Goal: Task Accomplishment & Management: Use online tool/utility

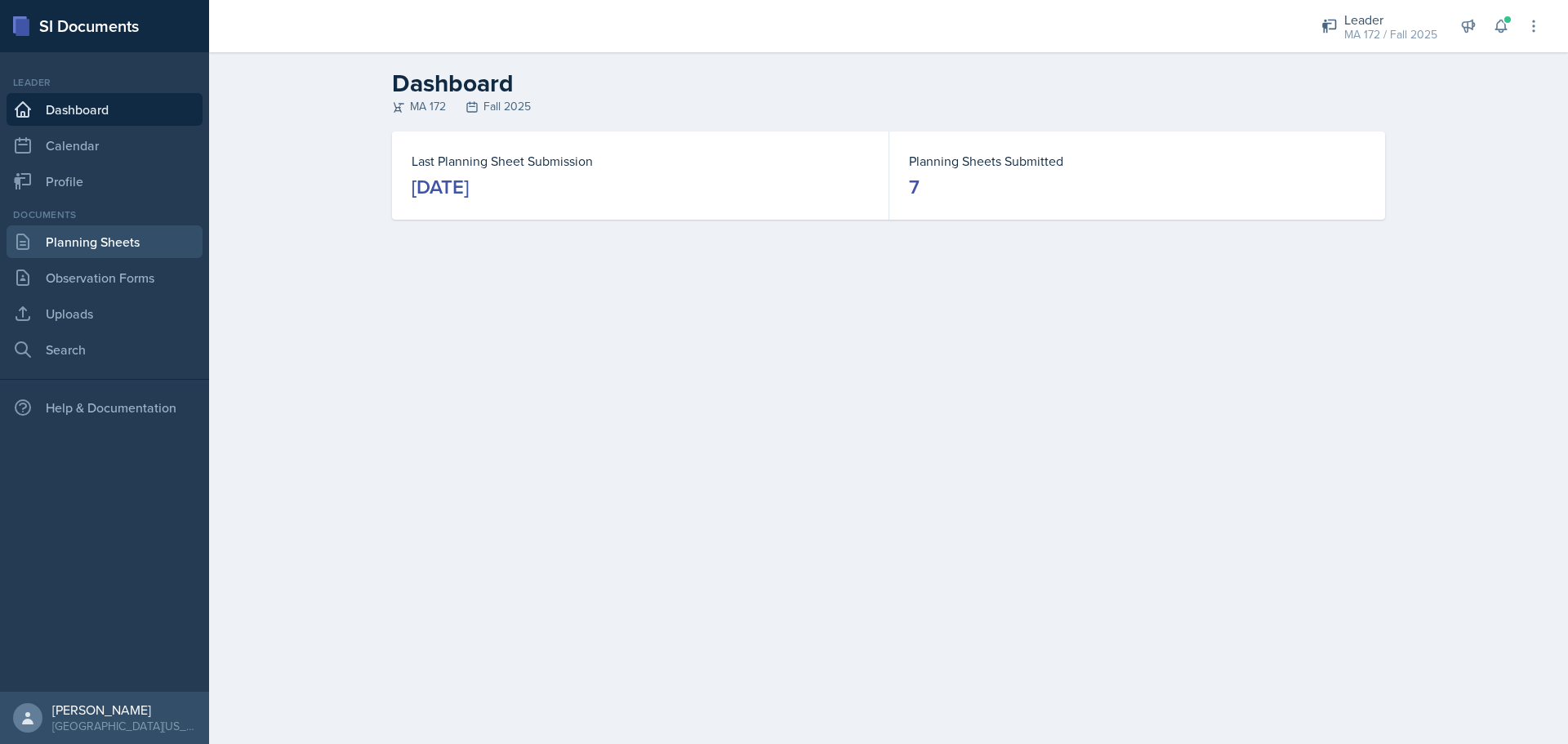
click at [43, 250] on link "Planning Sheets" at bounding box center [104, 241] width 196 height 33
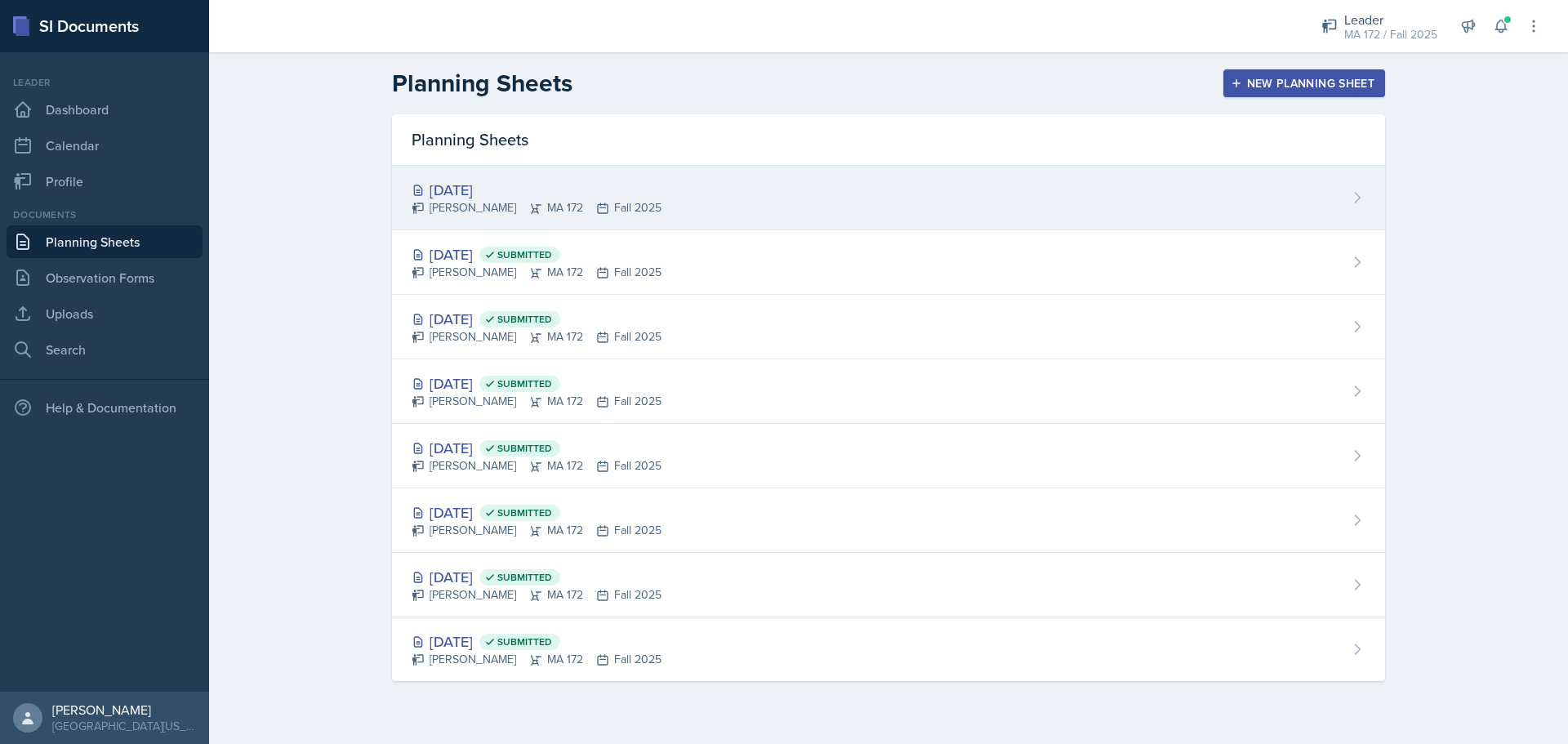
click at [479, 222] on div "[DATE] Sierra Harley MA 172 Fall 2025" at bounding box center [887, 198] width 993 height 65
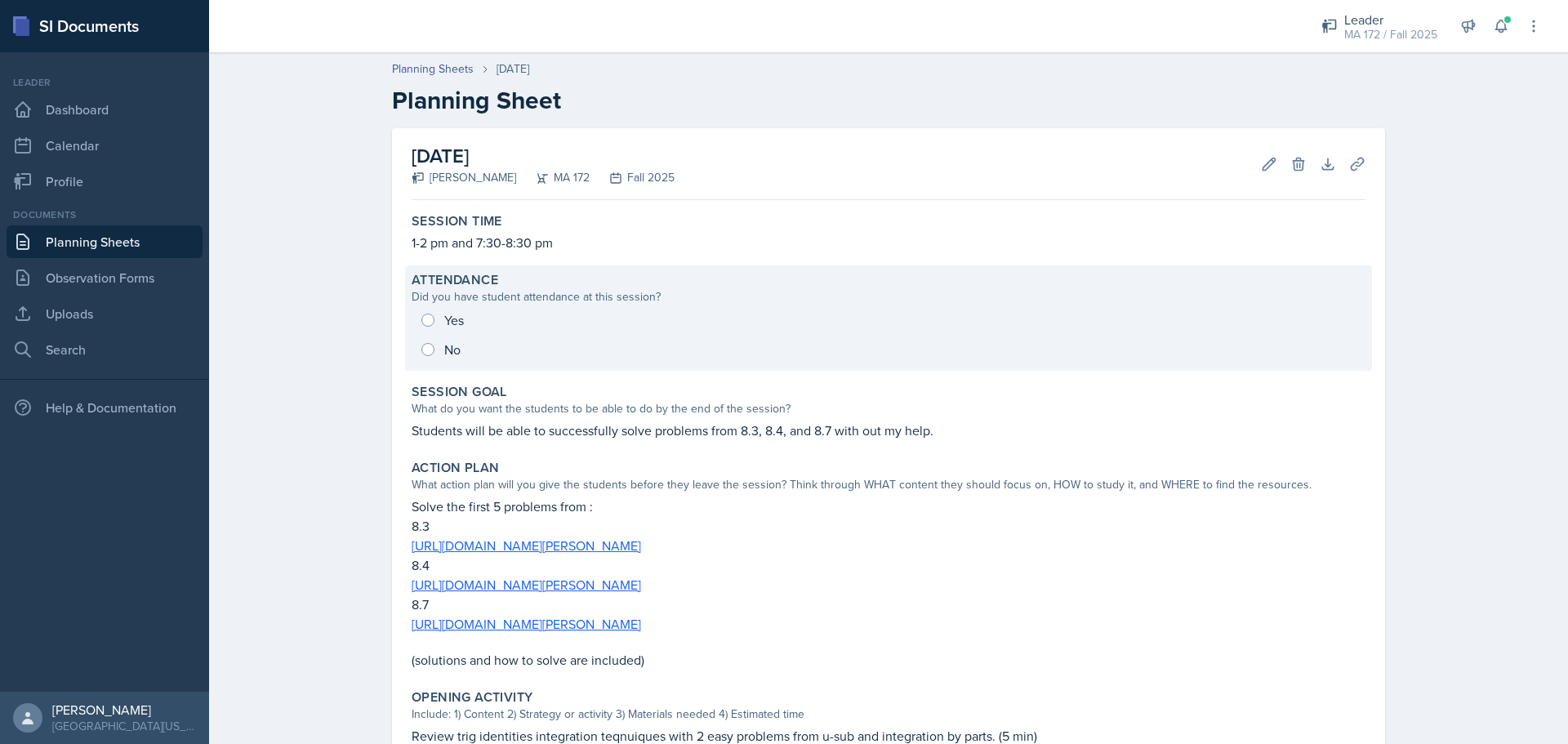
click at [423, 325] on div "Yes No" at bounding box center [888, 334] width 954 height 59
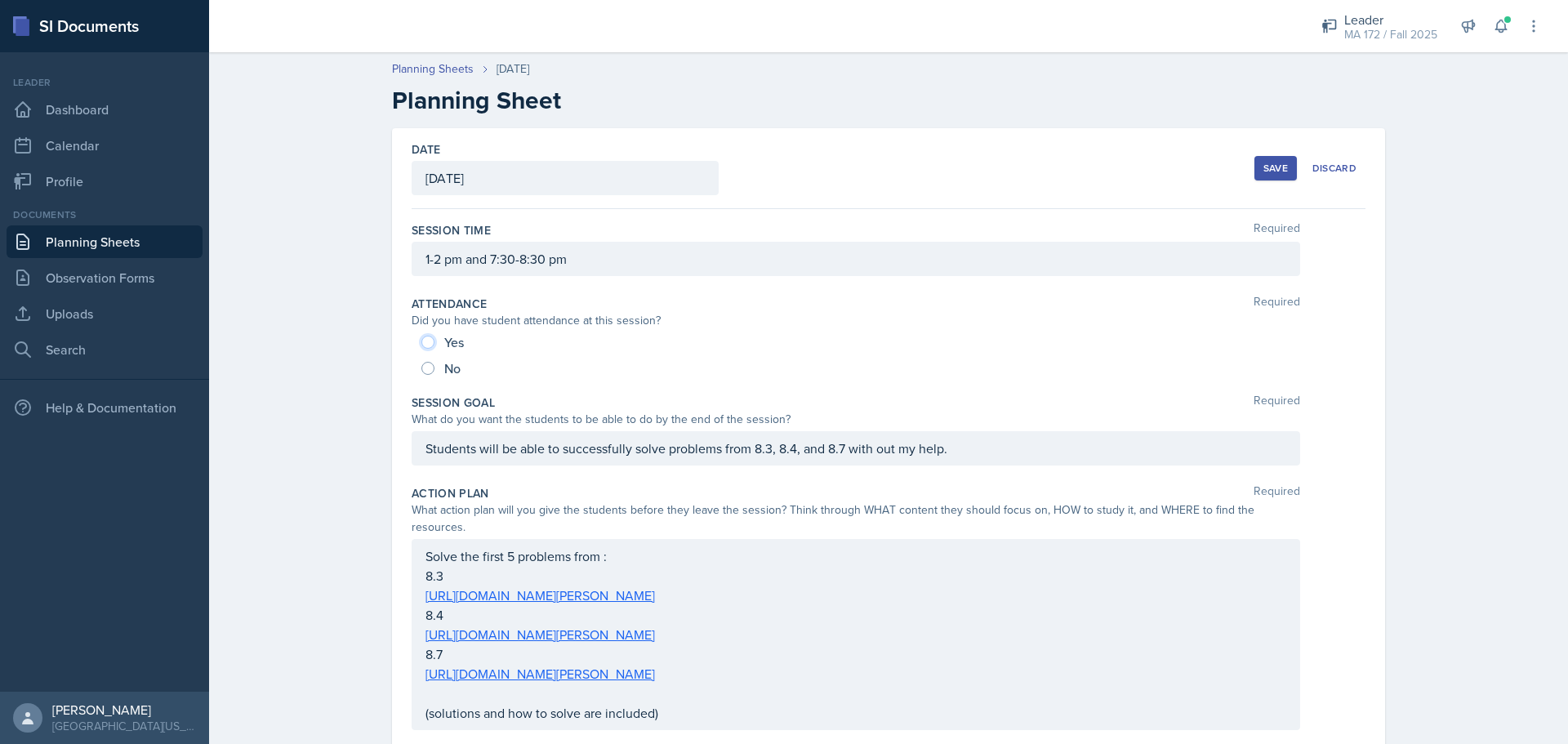
click at [427, 344] on input "Yes" at bounding box center [427, 342] width 13 height 13
radio input "true"
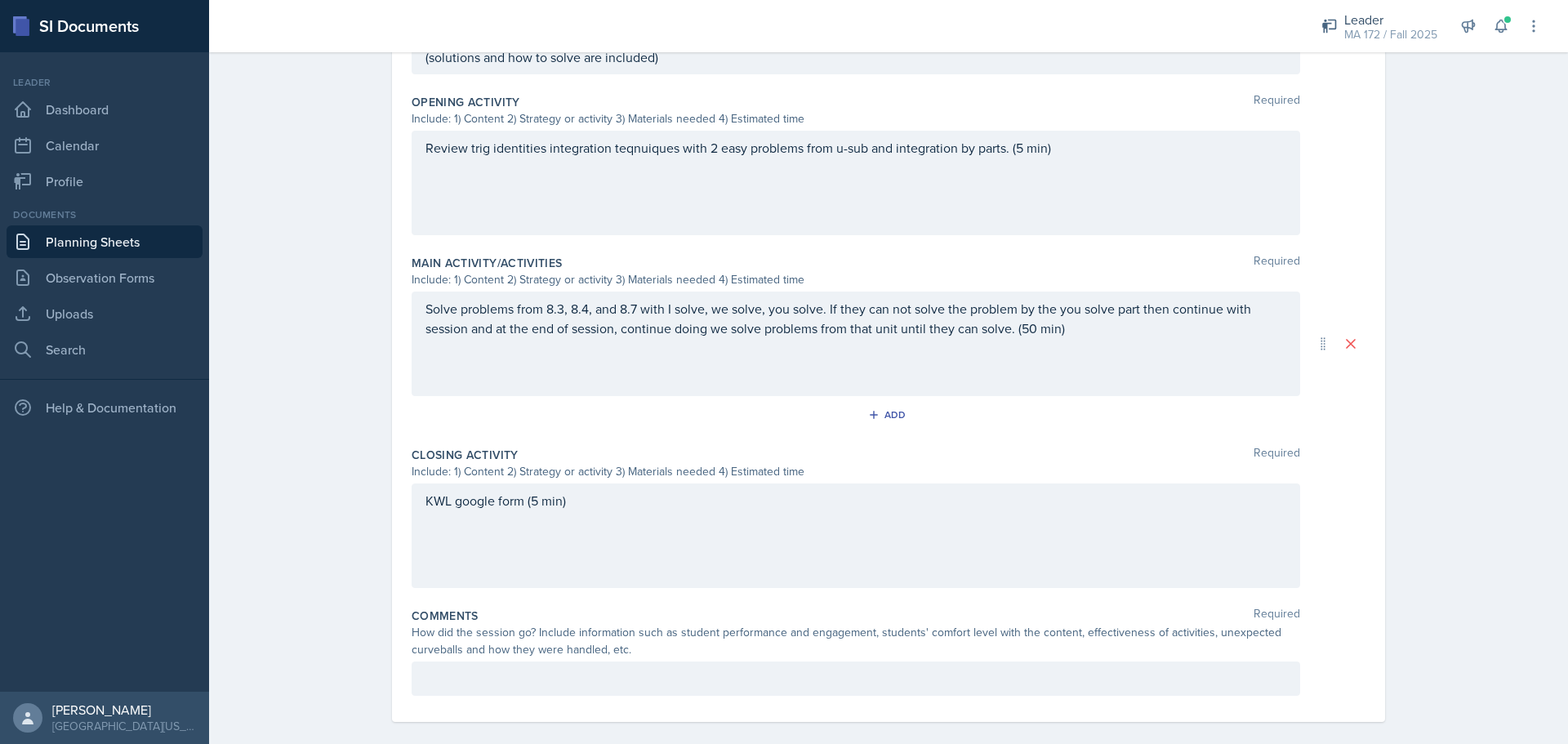
scroll to position [684, 0]
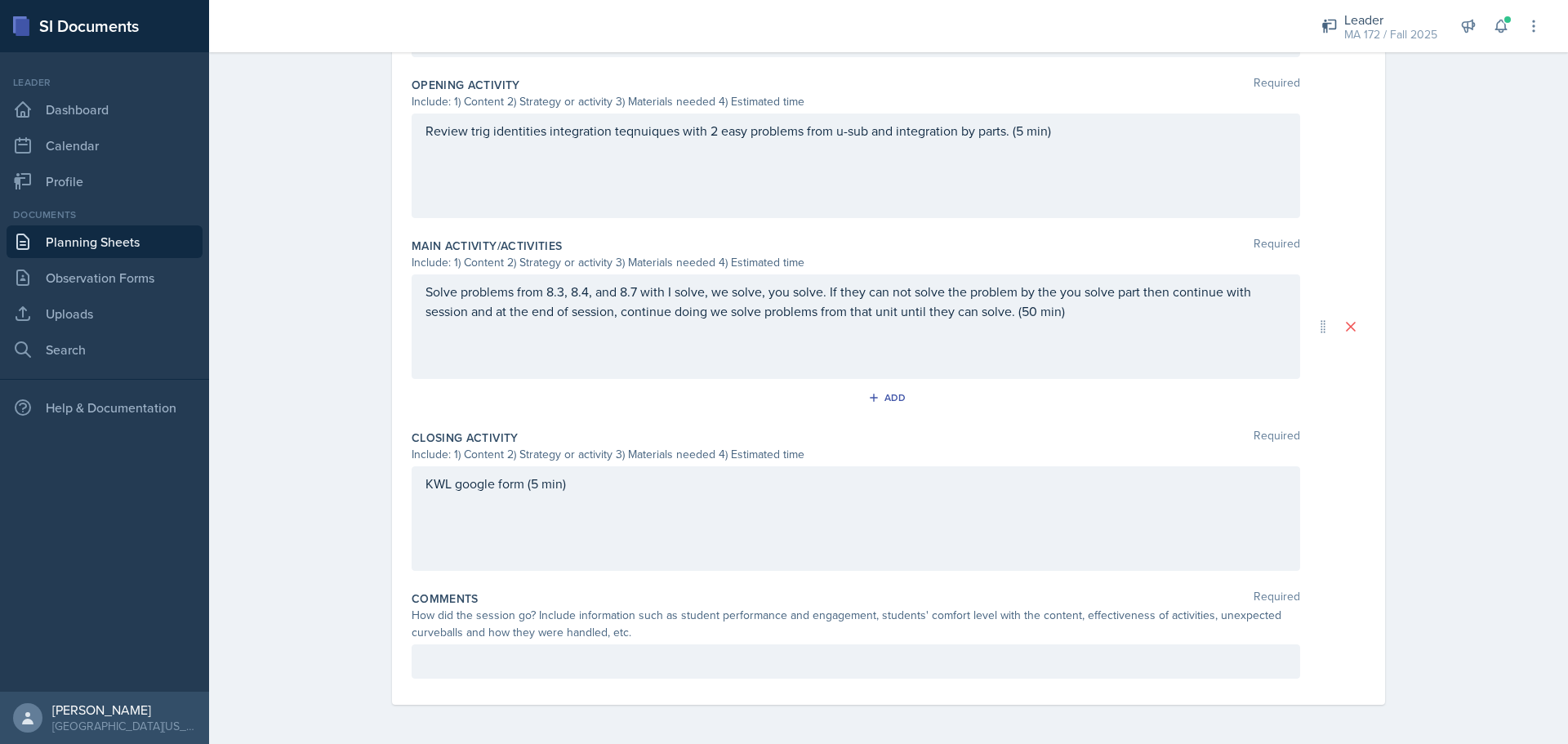
click at [543, 667] on p at bounding box center [856, 662] width 861 height 20
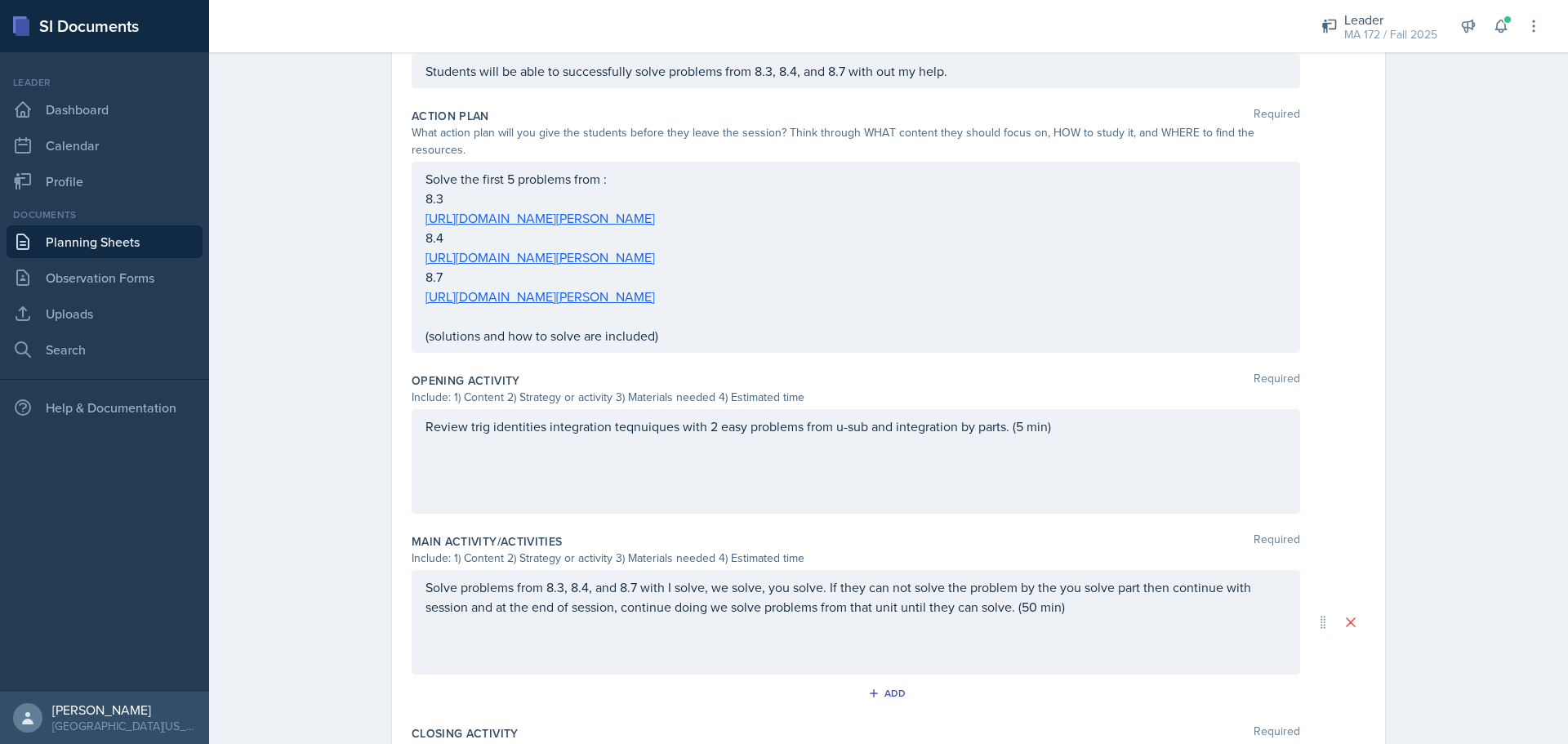
scroll to position [0, 0]
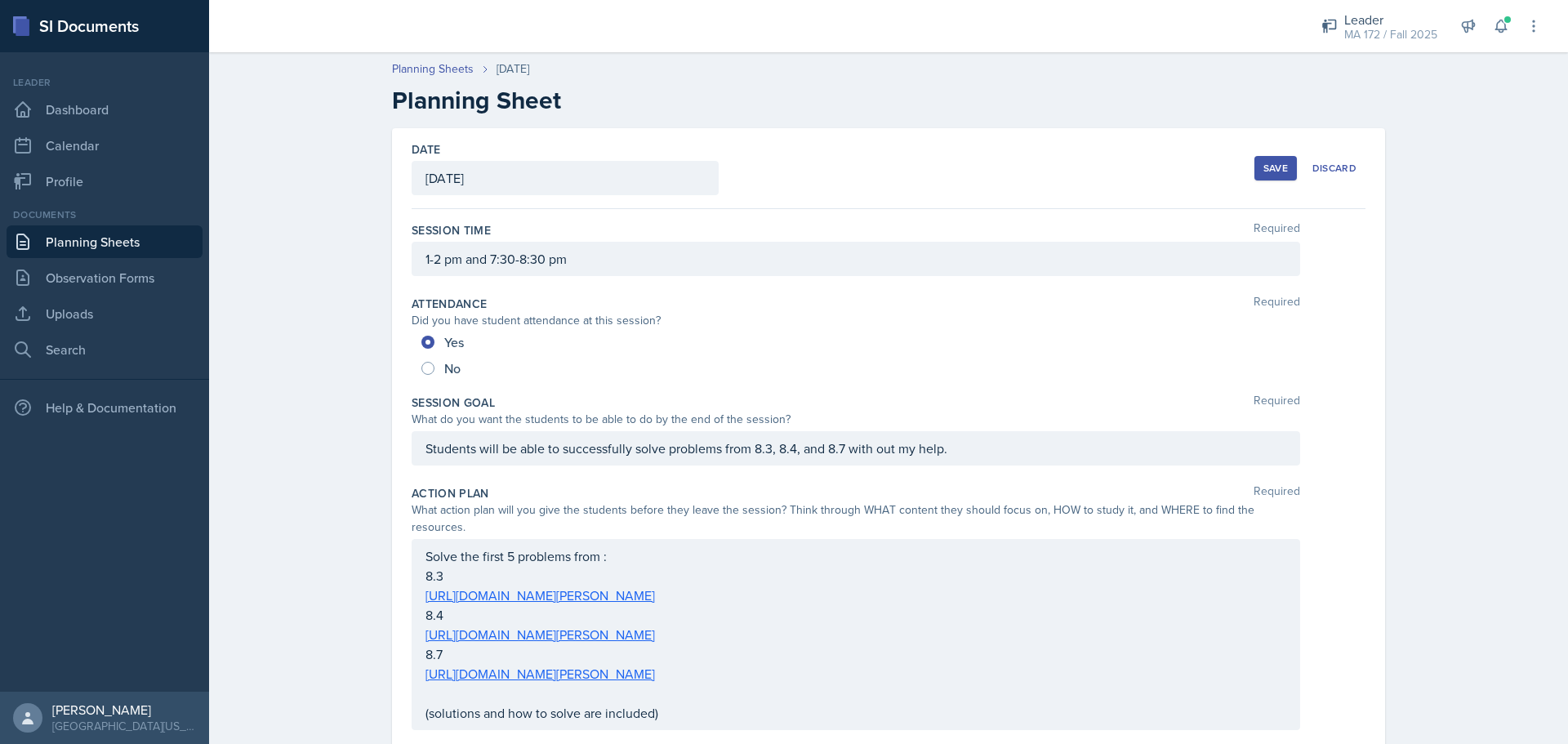
click at [1254, 164] on button "Save" at bounding box center [1275, 168] width 43 height 25
